Goal: Transaction & Acquisition: Download file/media

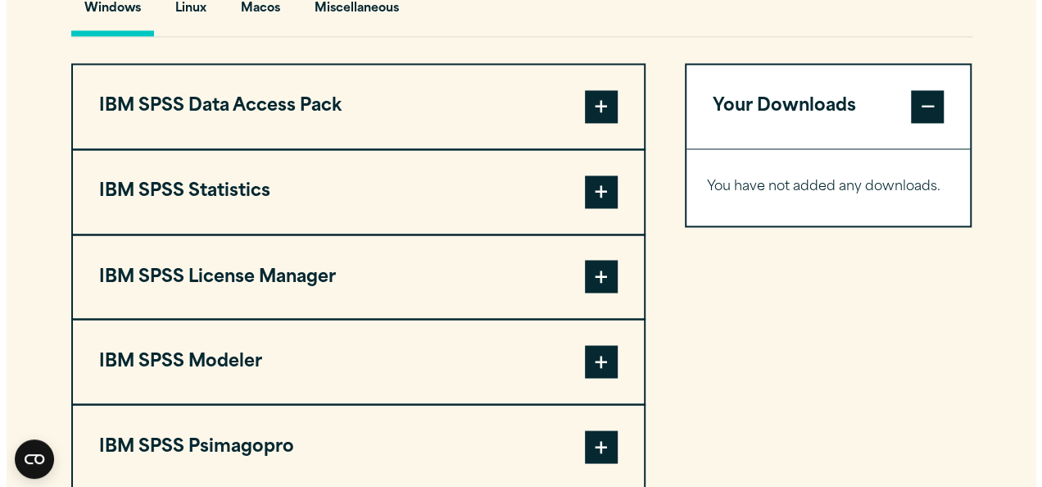
scroll to position [1257, 0]
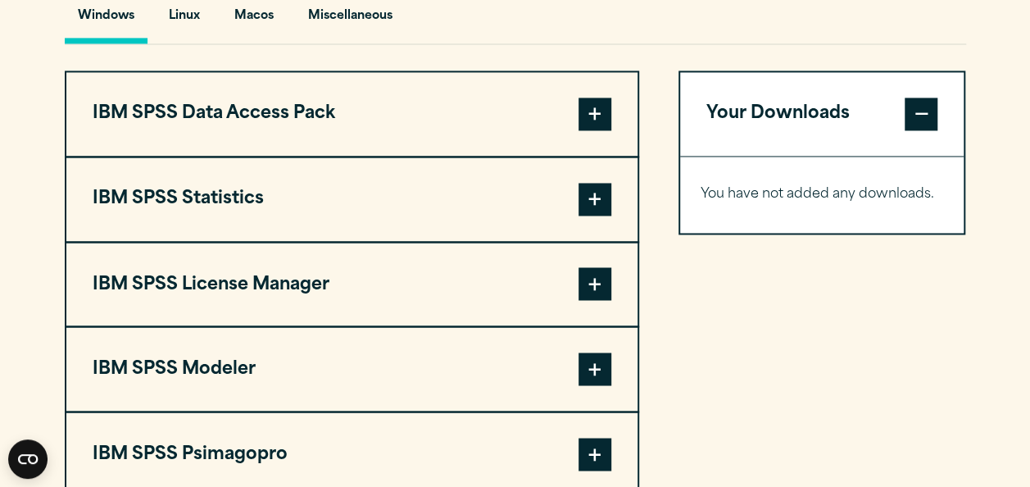
click at [587, 197] on span at bounding box center [594, 199] width 33 height 33
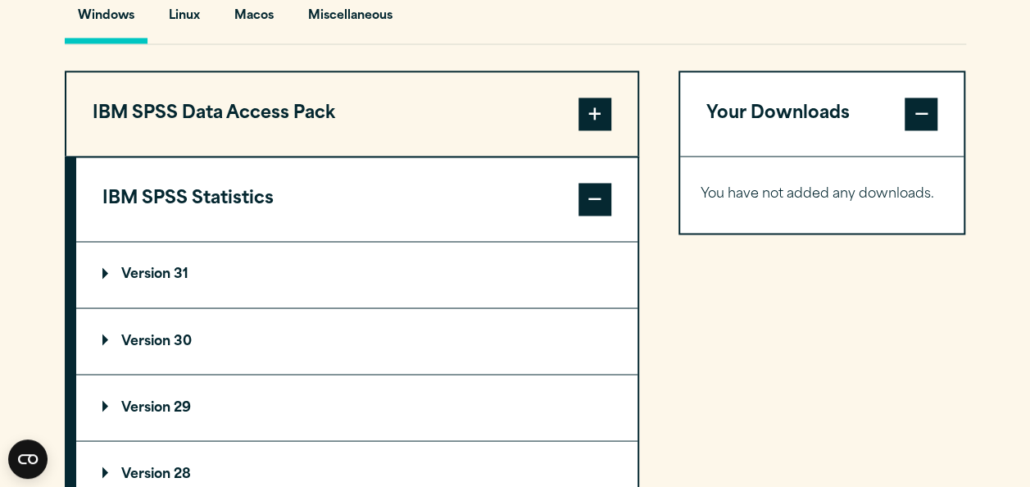
click at [179, 341] on p "Version 30" at bounding box center [146, 340] width 89 height 13
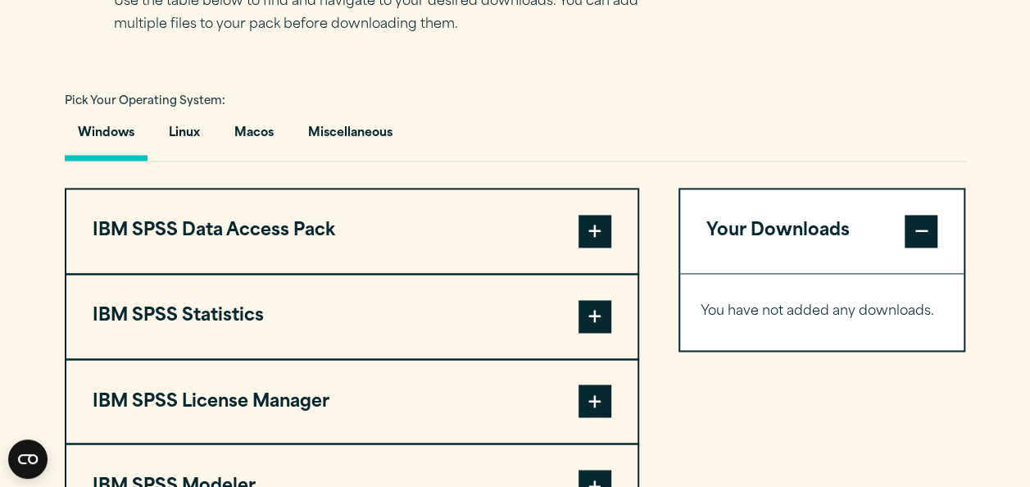
scroll to position [1198, 0]
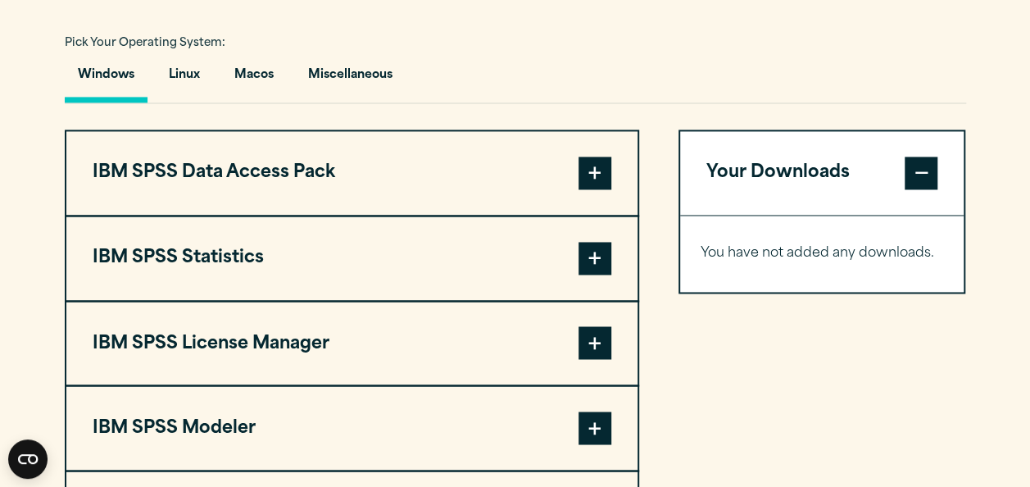
click at [587, 254] on span at bounding box center [594, 258] width 33 height 33
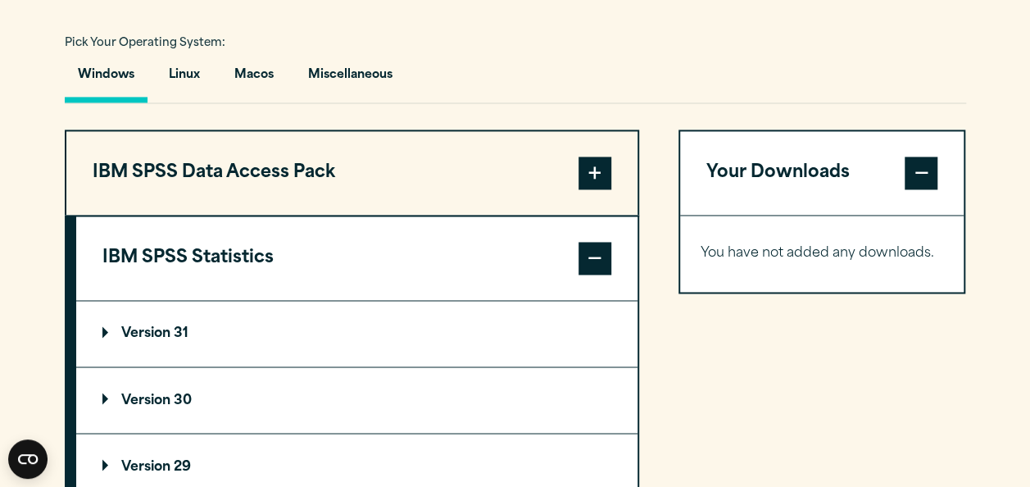
click at [175, 400] on p "Version 30" at bounding box center [146, 399] width 89 height 13
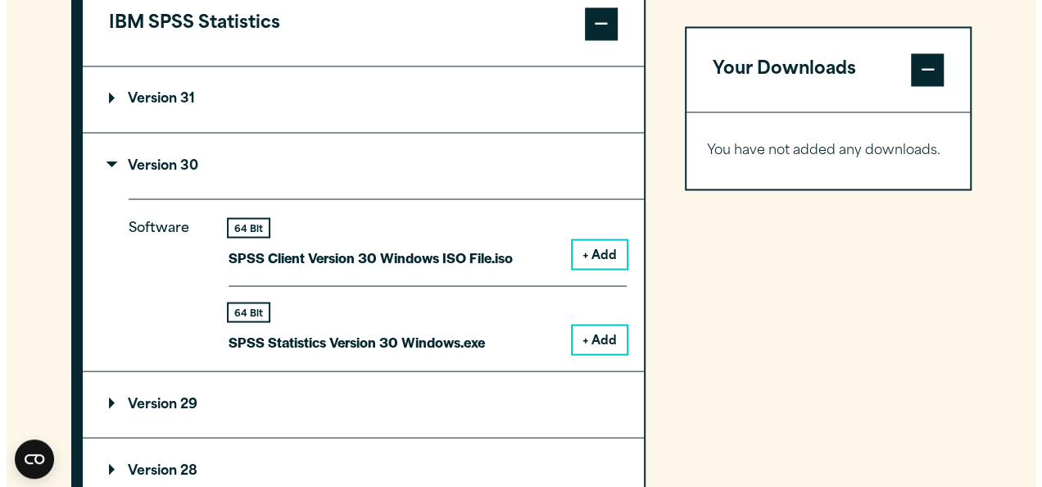
scroll to position [1469, 0]
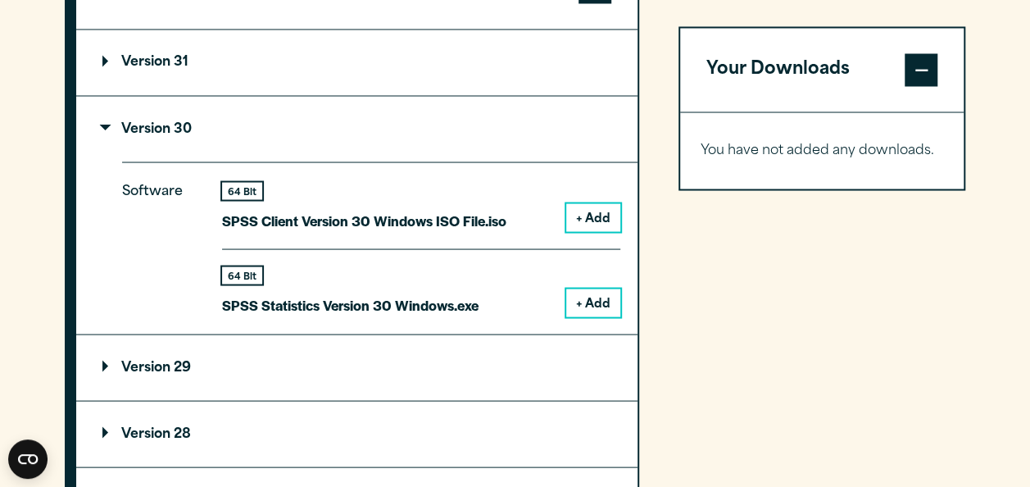
click at [600, 300] on button "+ Add" at bounding box center [593, 302] width 54 height 28
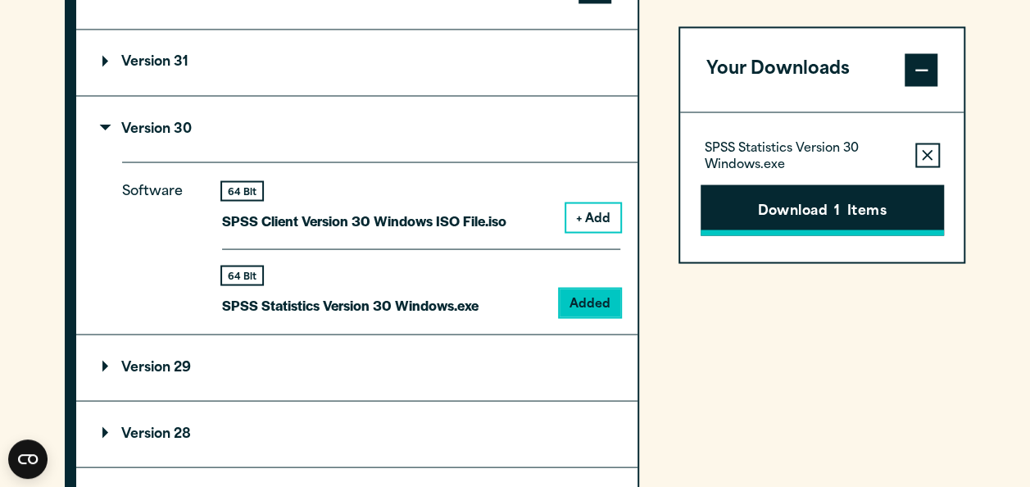
click at [831, 202] on button "Download 1 Items" at bounding box center [821, 209] width 243 height 51
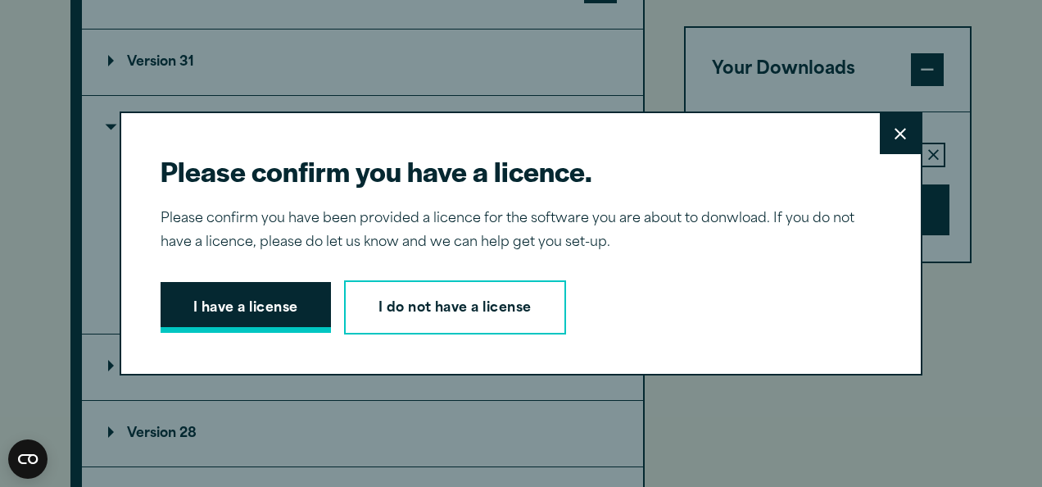
click at [269, 308] on button "I have a license" at bounding box center [246, 307] width 170 height 51
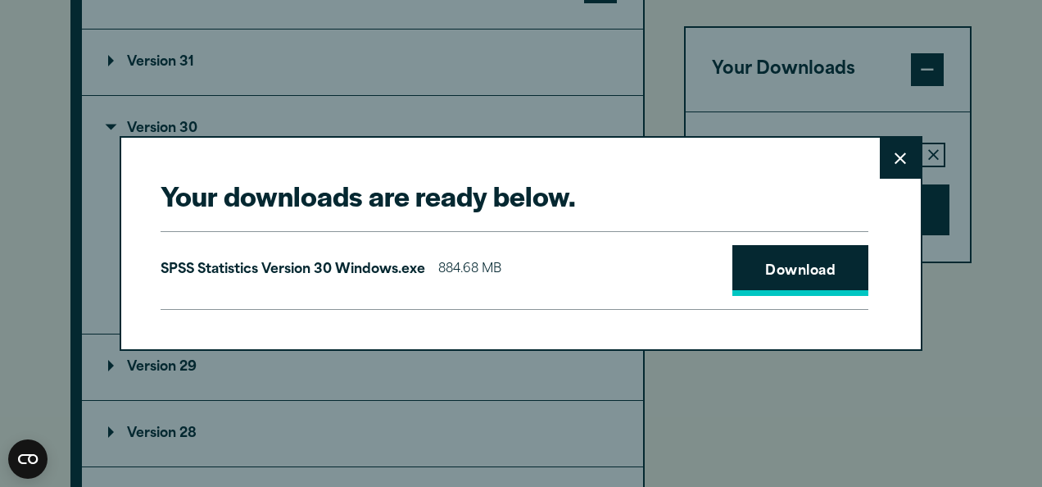
click at [827, 274] on link "Download" at bounding box center [800, 270] width 136 height 51
